Goal: Navigation & Orientation: Find specific page/section

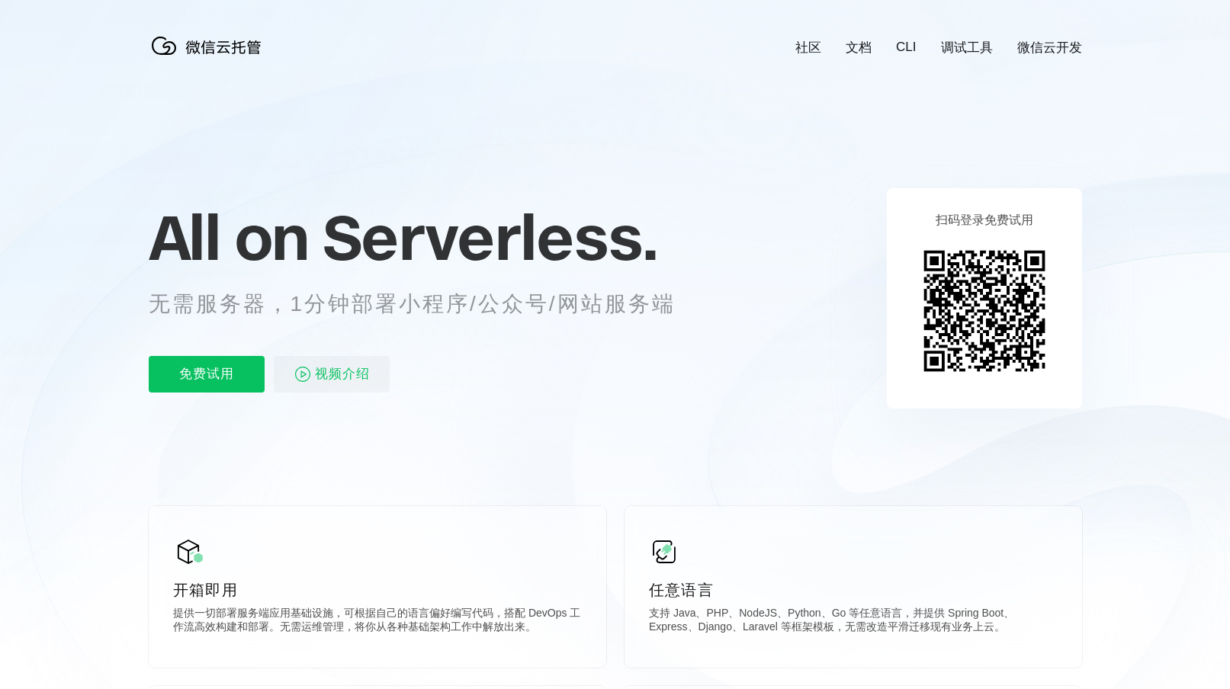
scroll to position [0, 2712]
click at [999, 255] on img at bounding box center [984, 311] width 139 height 139
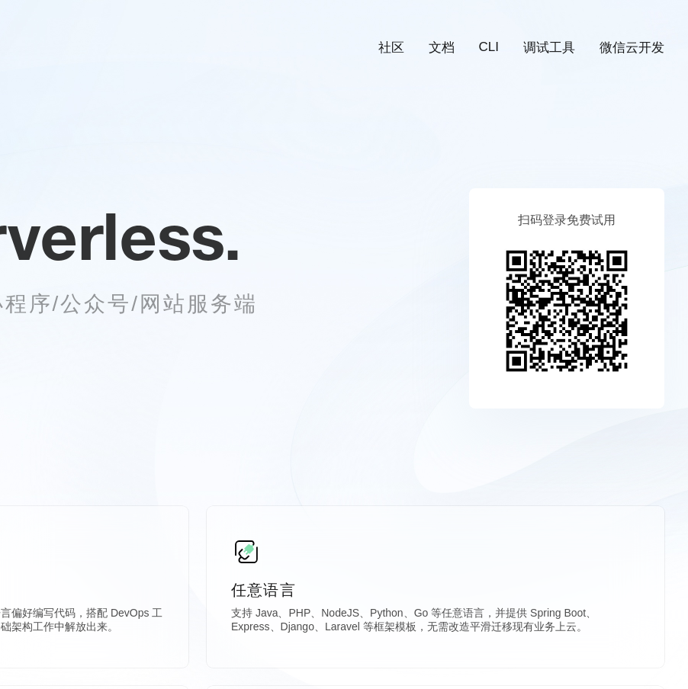
scroll to position [0, 371]
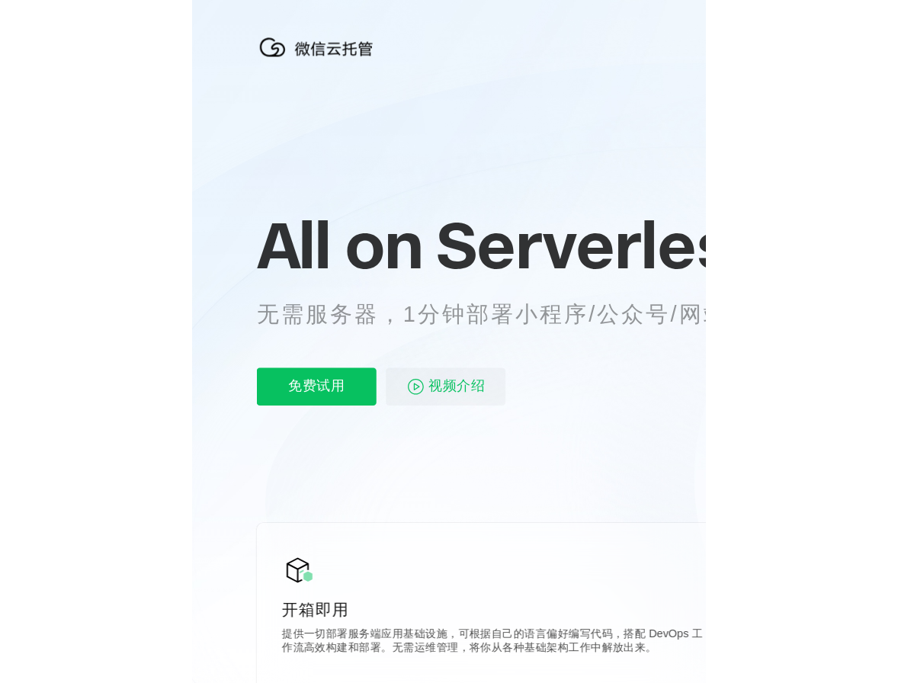
scroll to position [0, 2712]
